Goal: Task Accomplishment & Management: Manage account settings

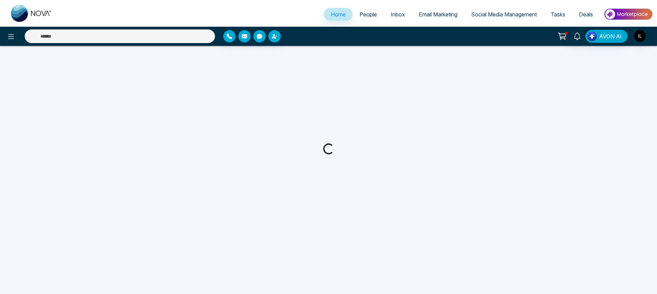
select select "*"
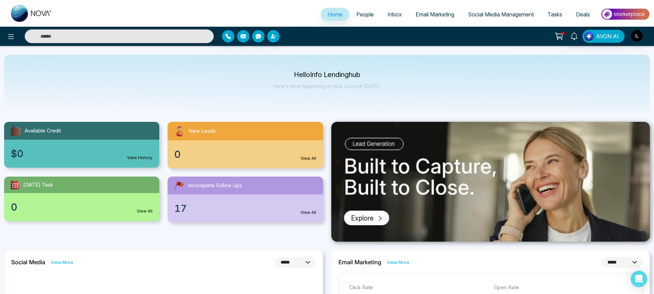
click at [369, 14] on link "People" at bounding box center [364, 14] width 31 height 13
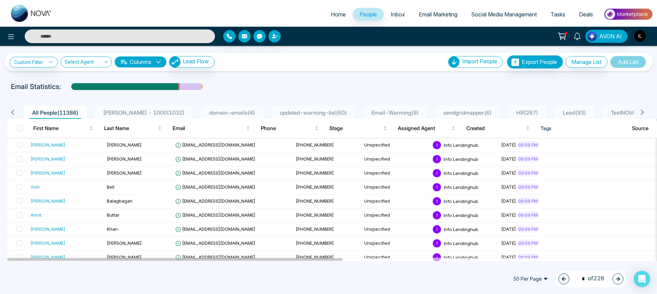
click at [642, 38] on img "button" at bounding box center [640, 36] width 12 height 12
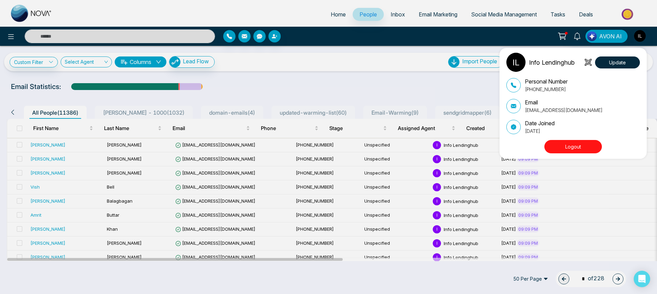
click at [585, 150] on button "Logout" at bounding box center [573, 146] width 58 height 13
